Goal: Transaction & Acquisition: Purchase product/service

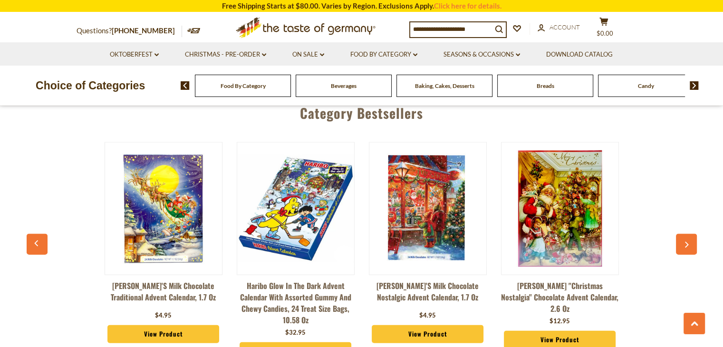
scroll to position [2029, 0]
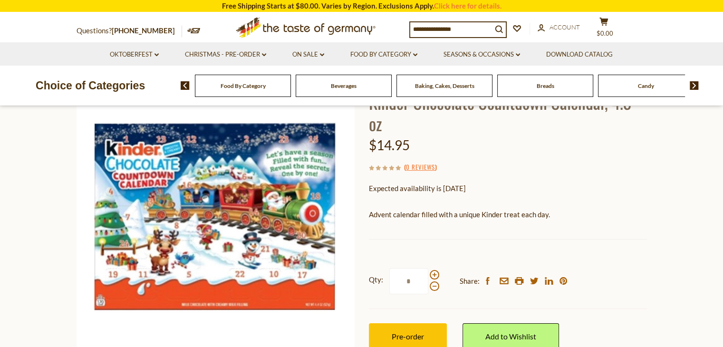
scroll to position [82, 0]
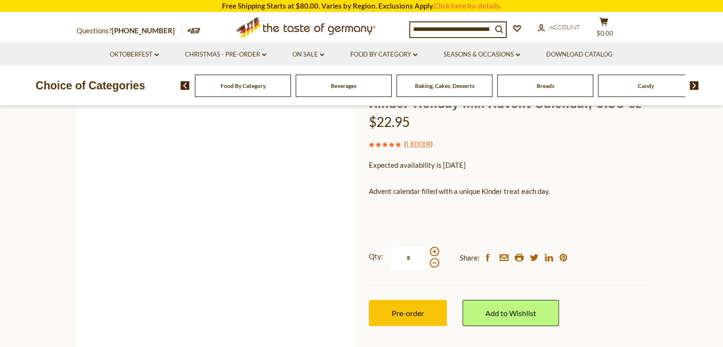
scroll to position [86, 0]
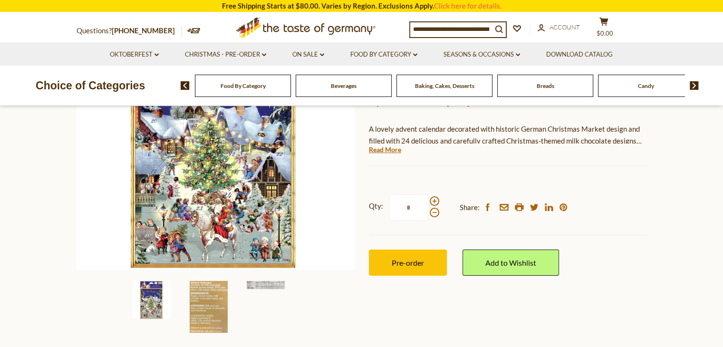
scroll to position [165, 0]
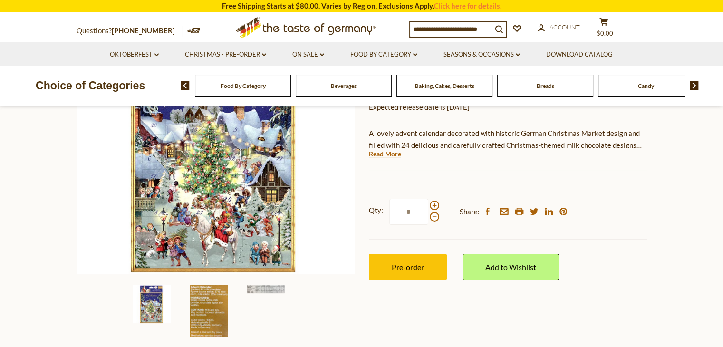
click at [212, 293] on img at bounding box center [209, 311] width 38 height 52
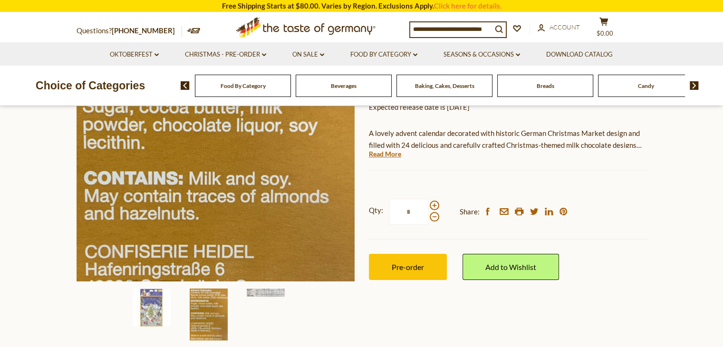
click at [212, 293] on div at bounding box center [215, 168] width 278 height 344
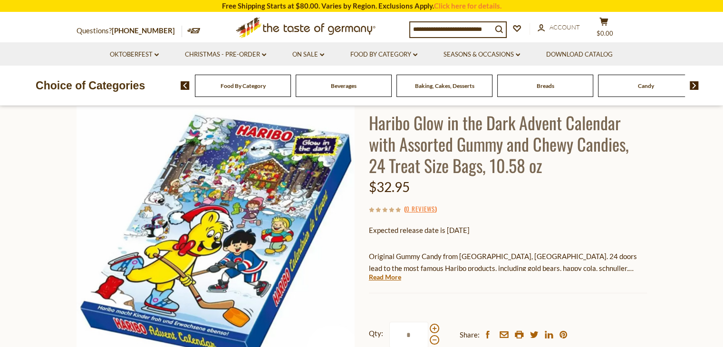
scroll to position [70, 0]
